Goal: Task Accomplishment & Management: Use online tool/utility

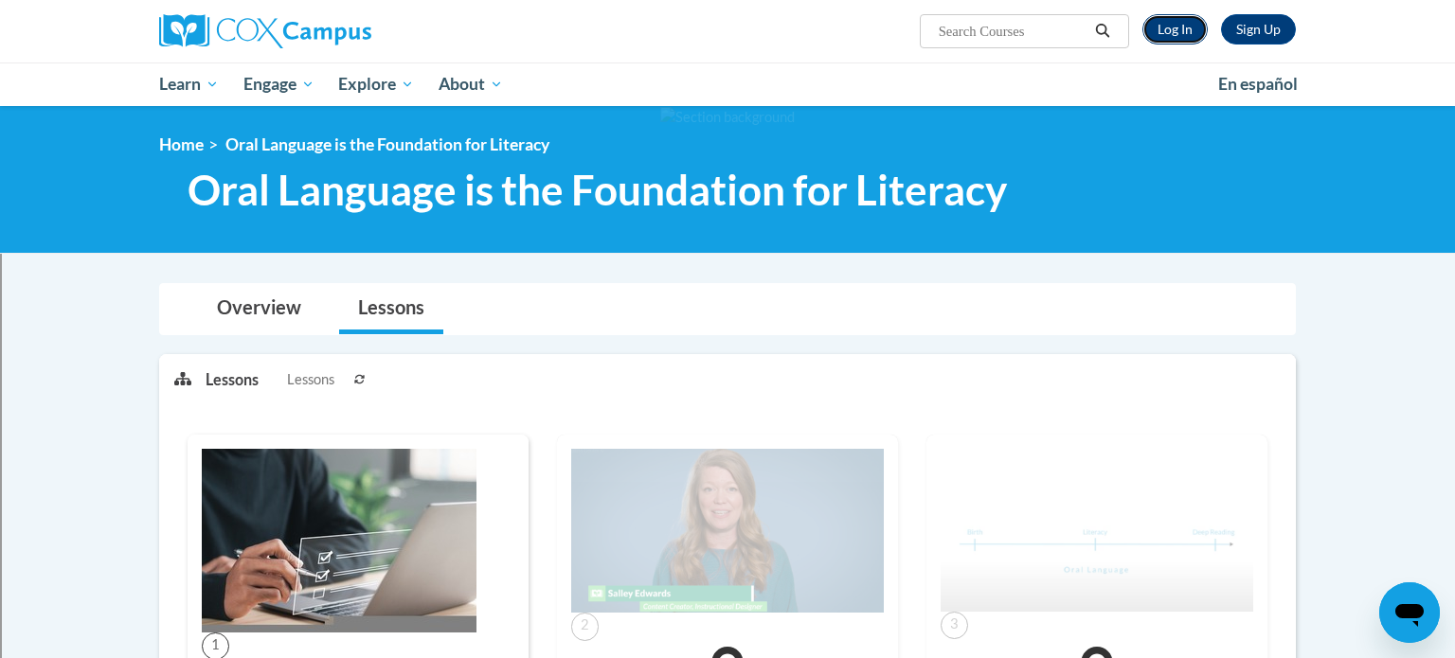
click at [1174, 32] on link "Log In" at bounding box center [1175, 29] width 65 height 30
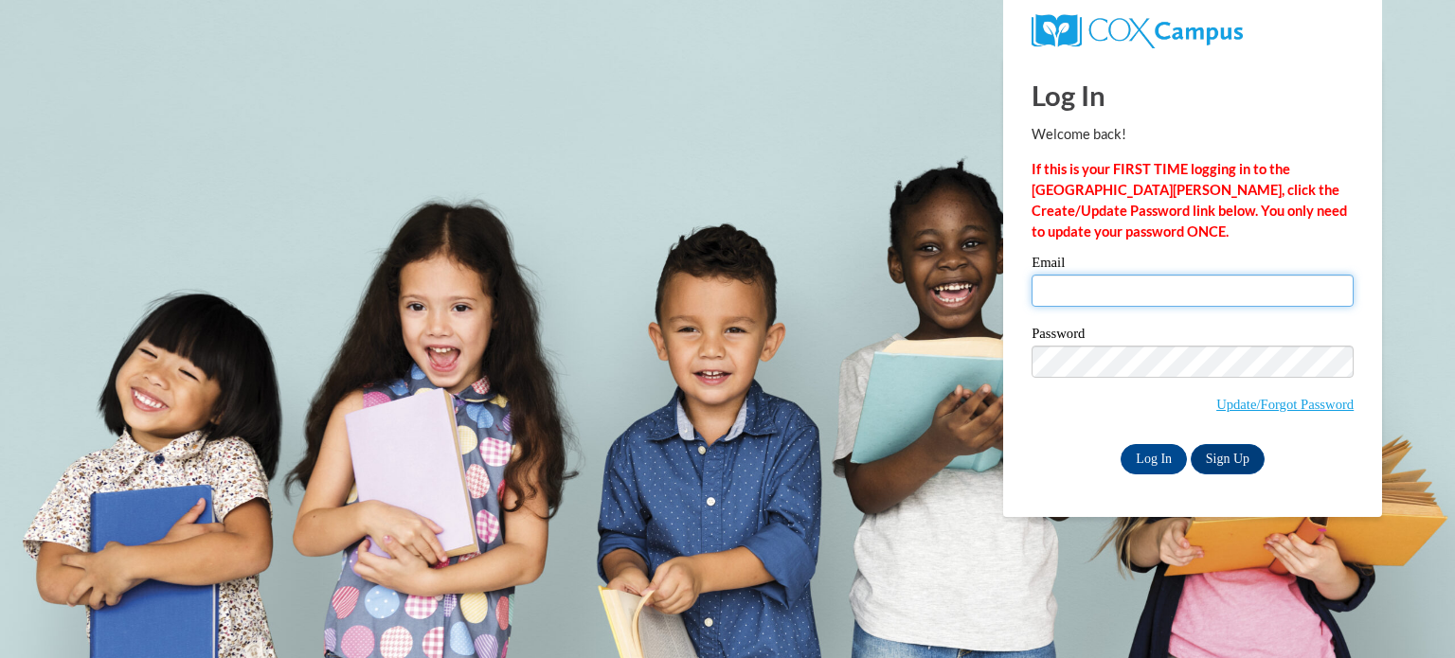
click at [1099, 279] on input "Email" at bounding box center [1193, 291] width 322 height 32
type input "nicholle.ryan@gmail.com"
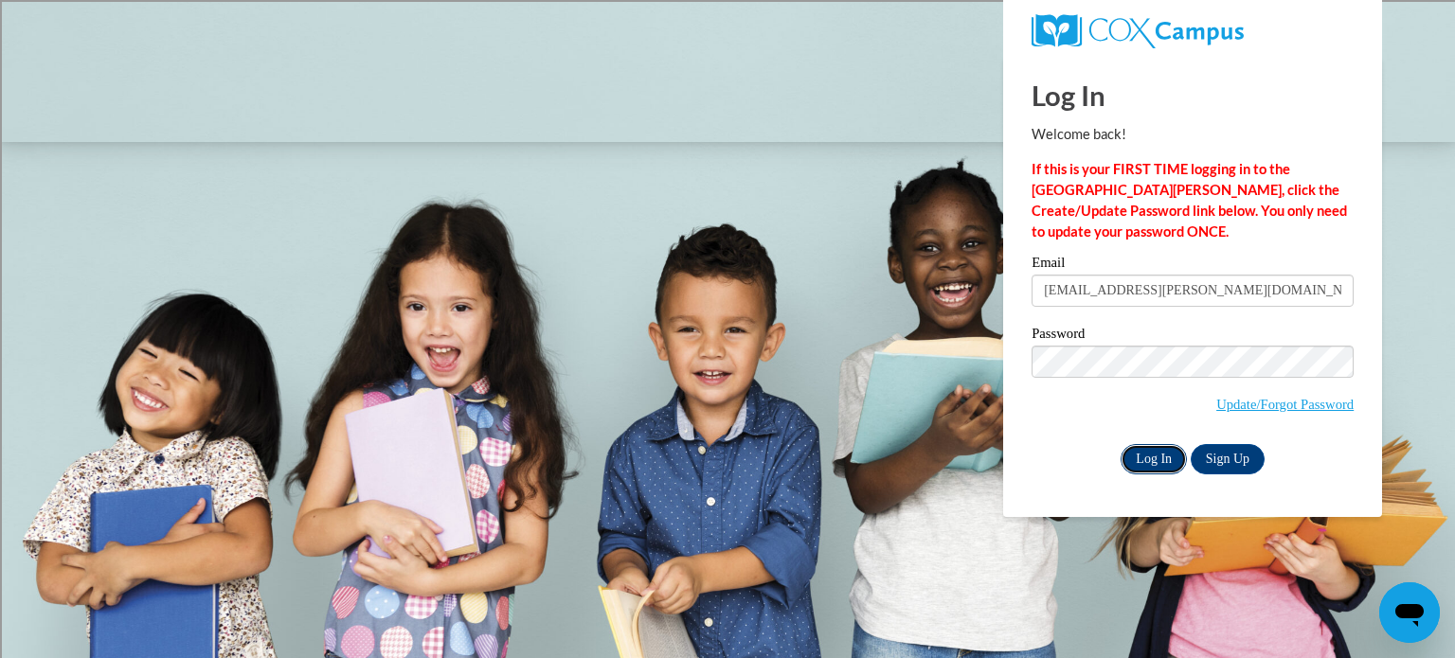
click at [1167, 453] on input "Log In" at bounding box center [1154, 459] width 66 height 30
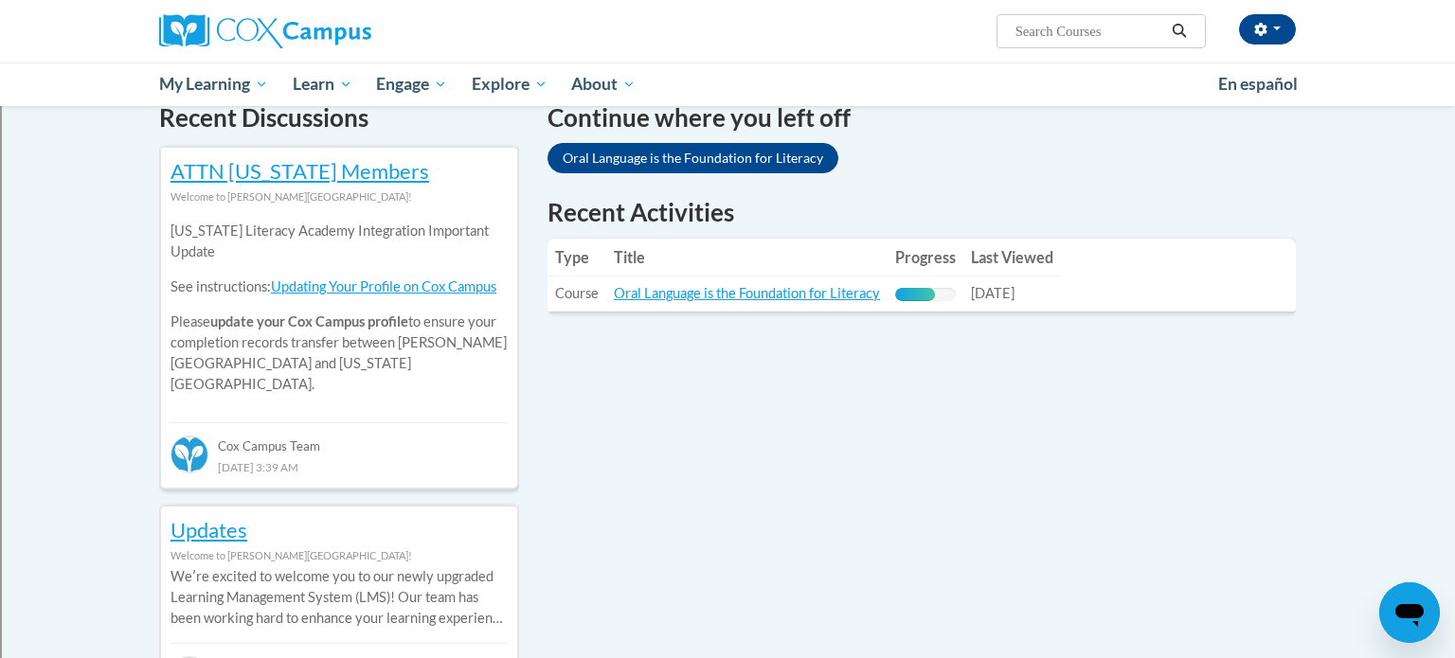
scroll to position [599, 0]
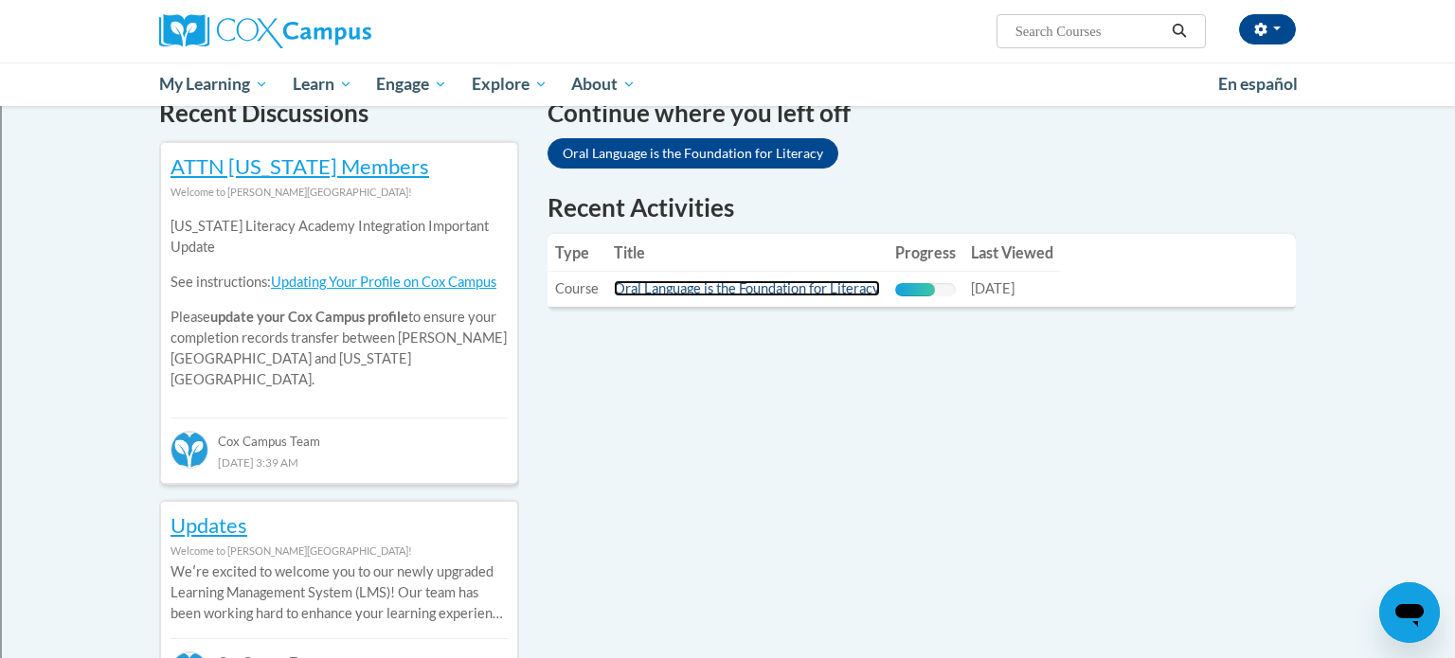
click at [742, 283] on link "Oral Language is the Foundation for Literacy" at bounding box center [747, 288] width 266 height 16
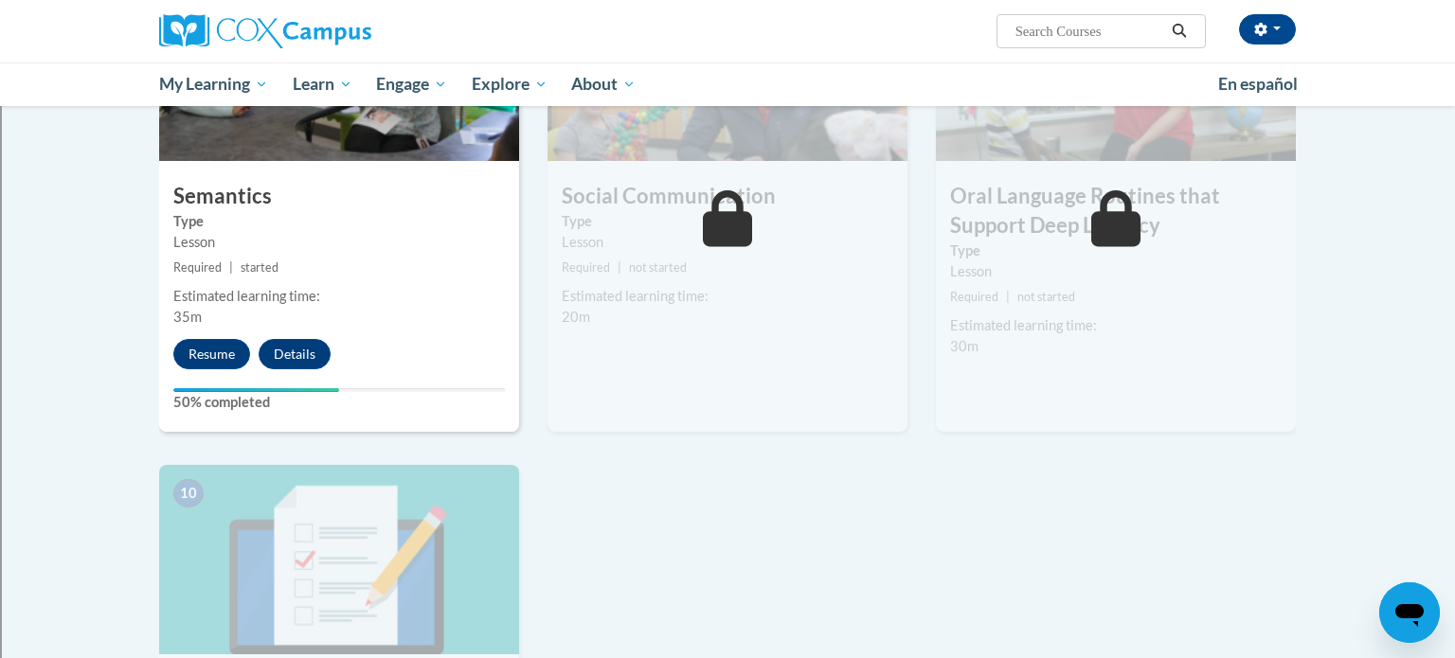
scroll to position [1565, 0]
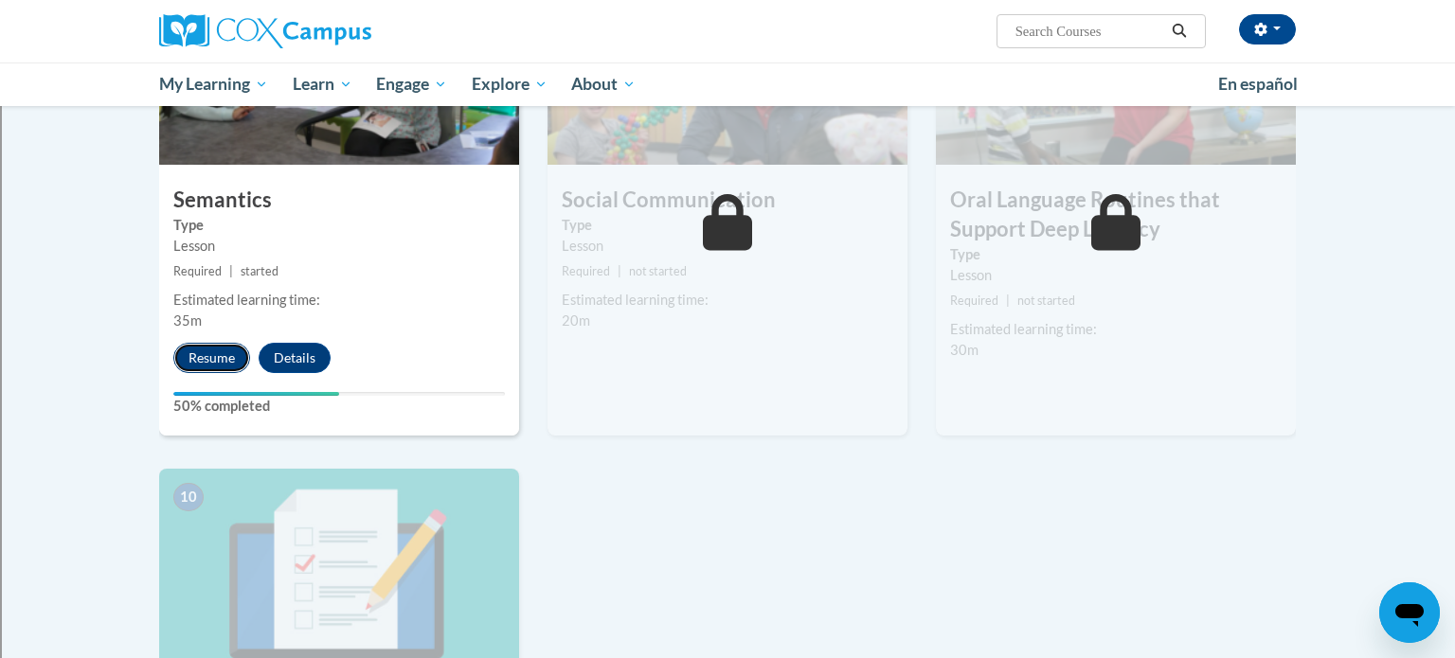
click at [228, 351] on button "Resume" at bounding box center [211, 358] width 77 height 30
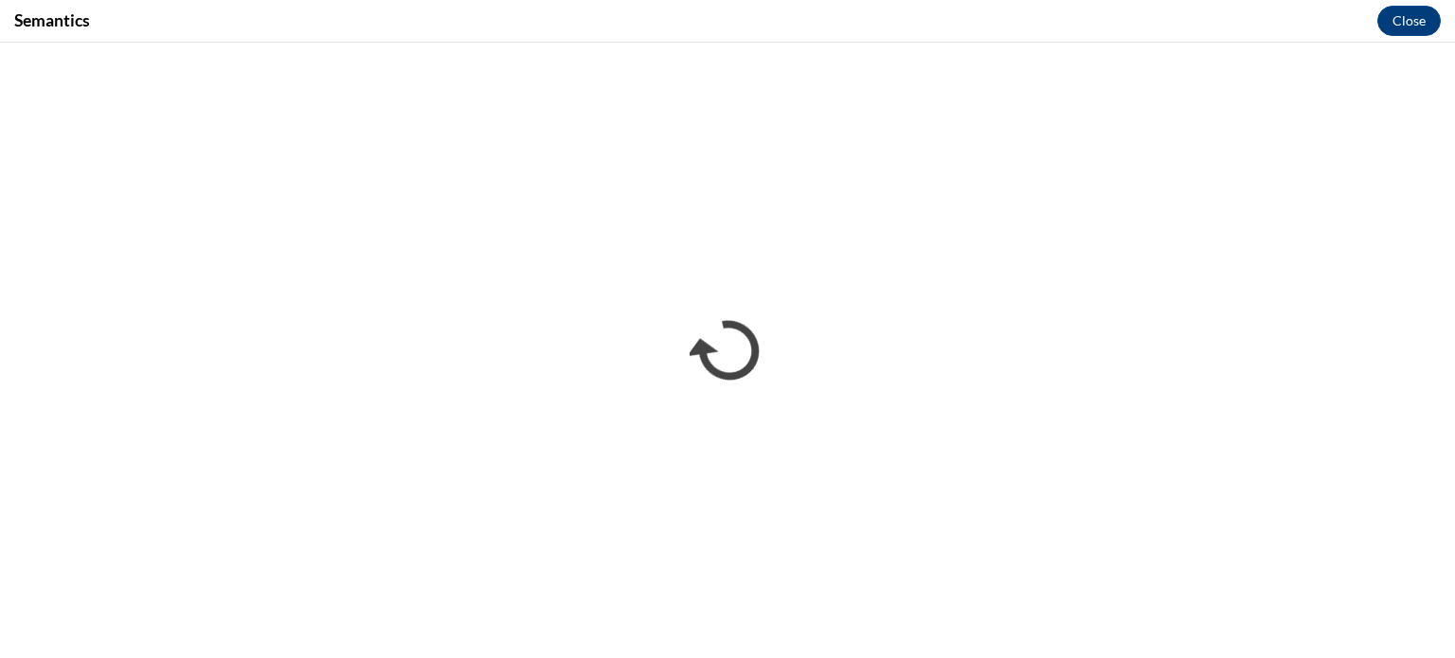
scroll to position [0, 0]
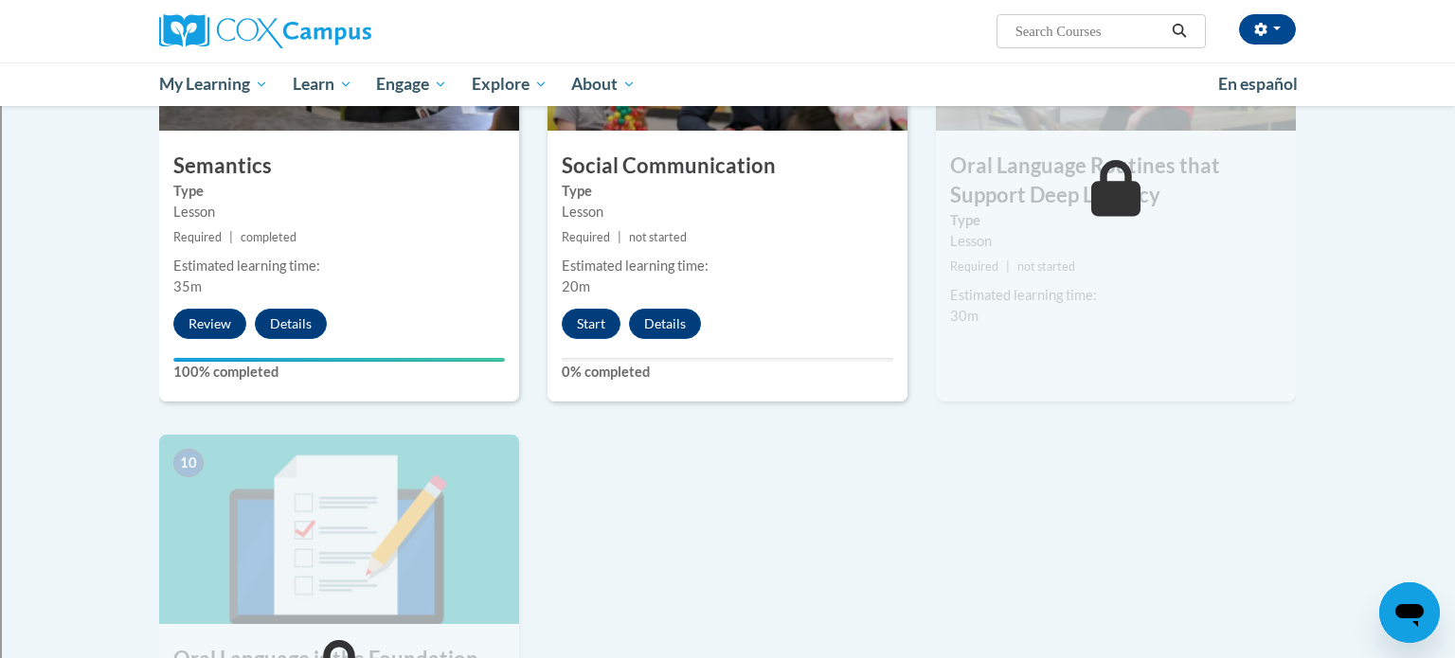
scroll to position [1599, 0]
click at [587, 317] on button "Start" at bounding box center [591, 324] width 59 height 30
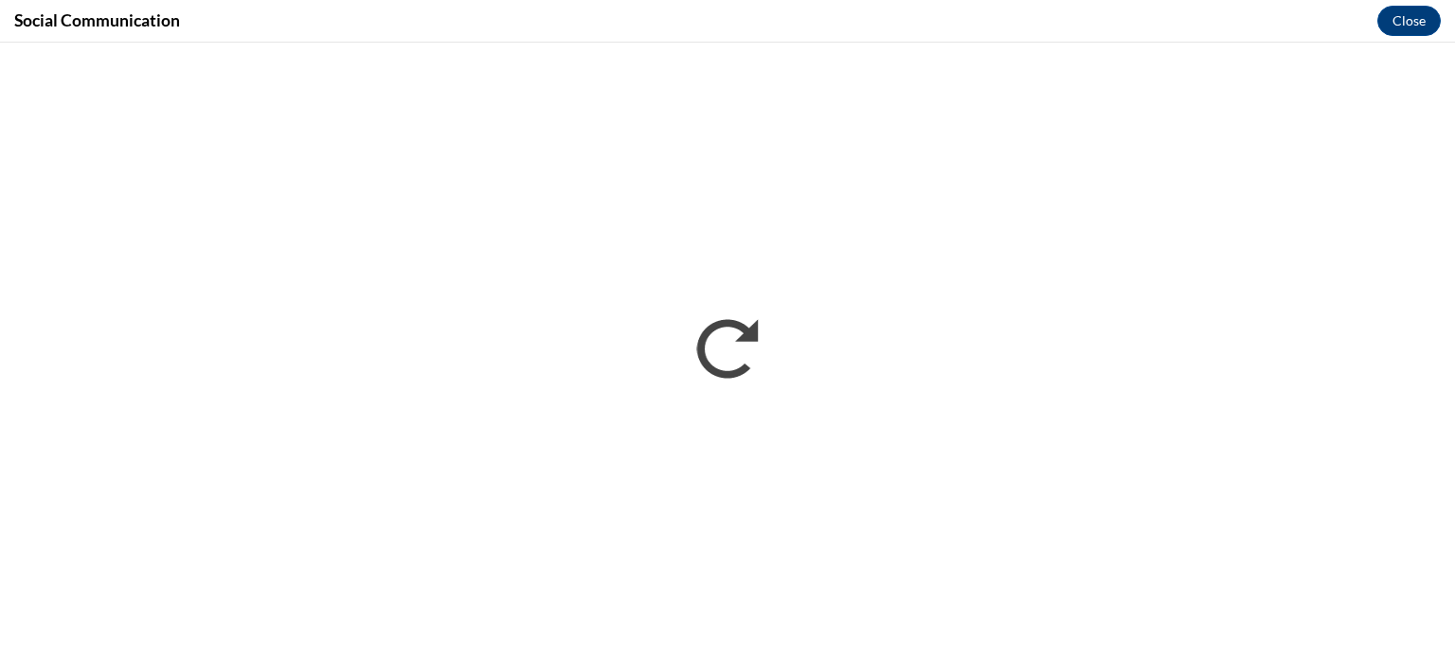
scroll to position [0, 0]
